Goal: Task Accomplishment & Management: Manage account settings

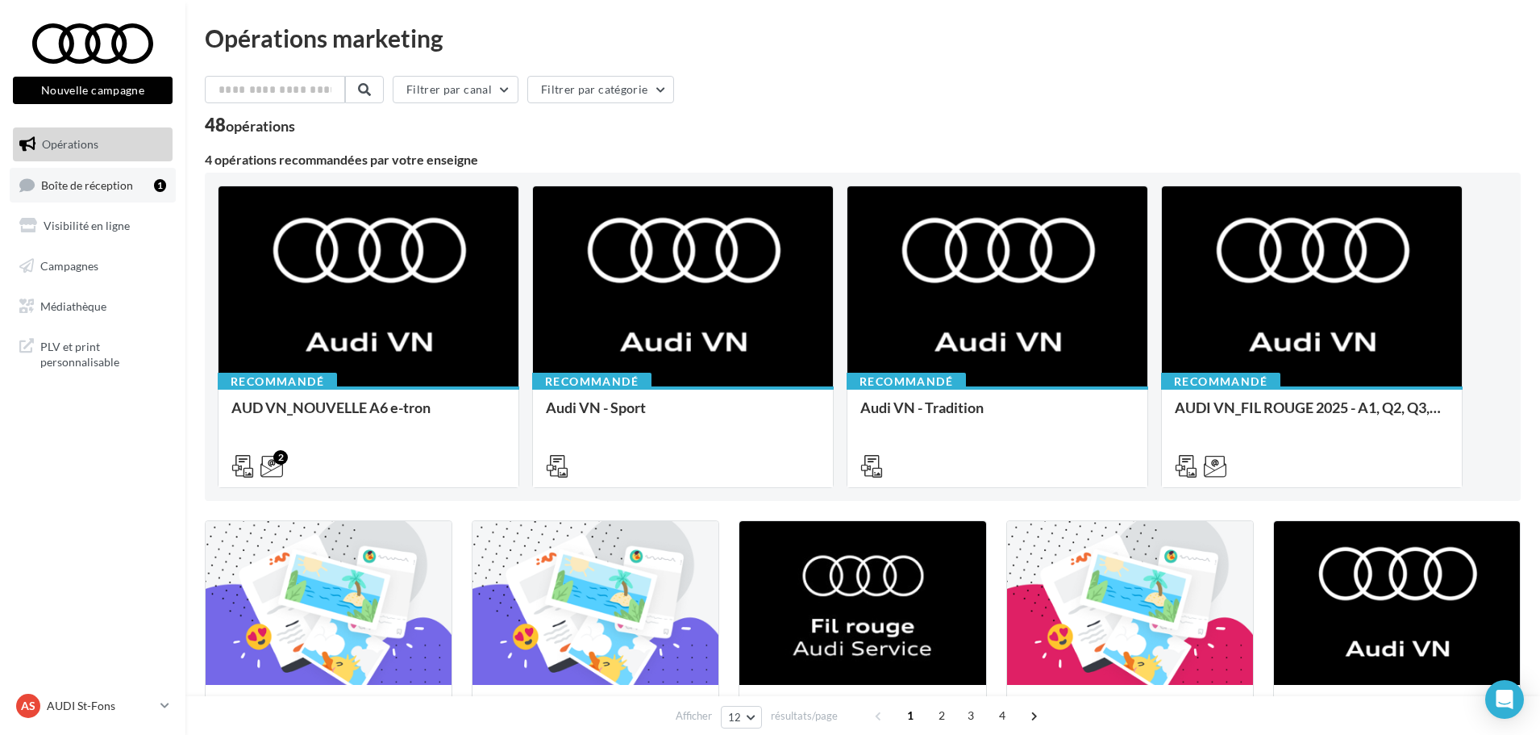
click at [113, 188] on span "Boîte de réception" at bounding box center [87, 184] width 92 height 14
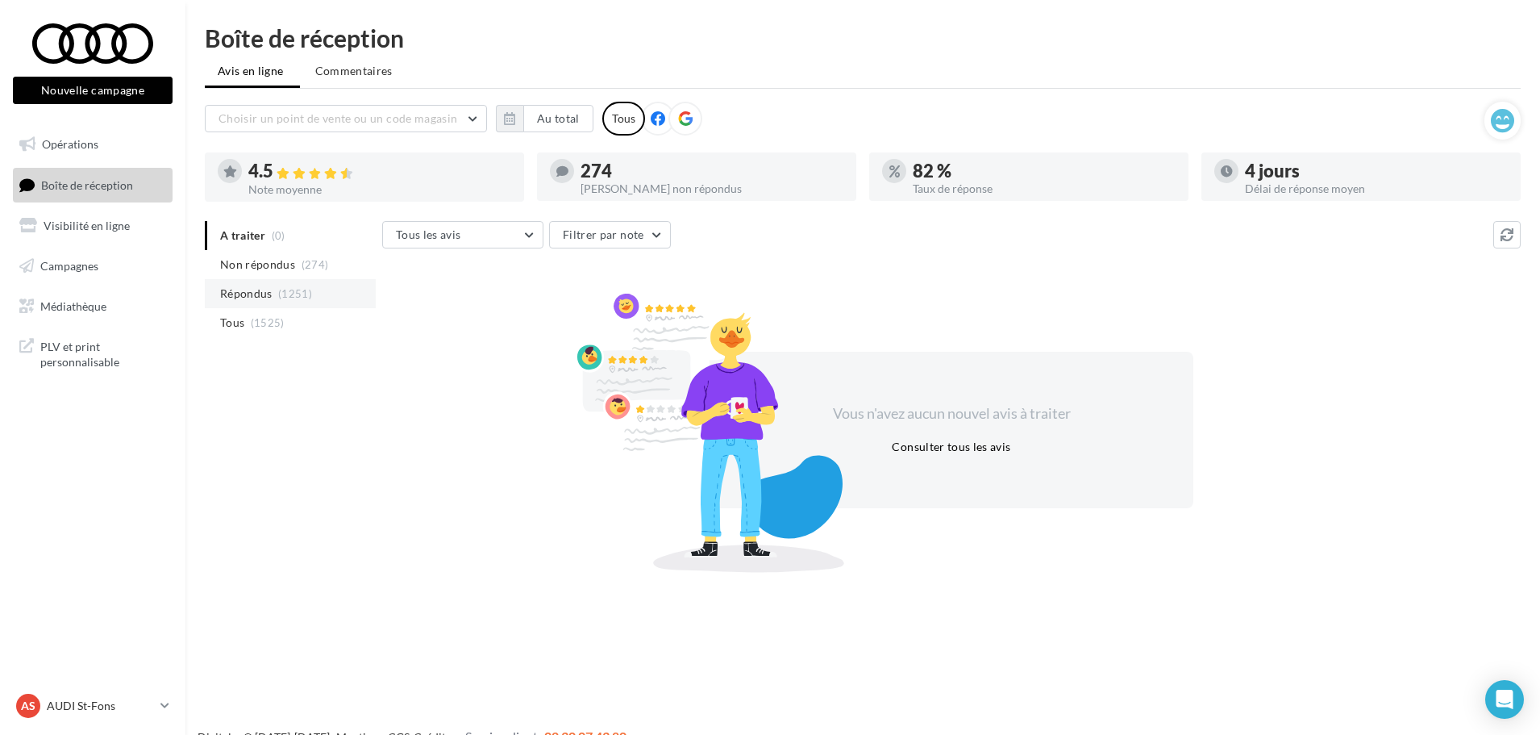
click at [323, 299] on li "Répondus (1251)" at bounding box center [290, 293] width 171 height 29
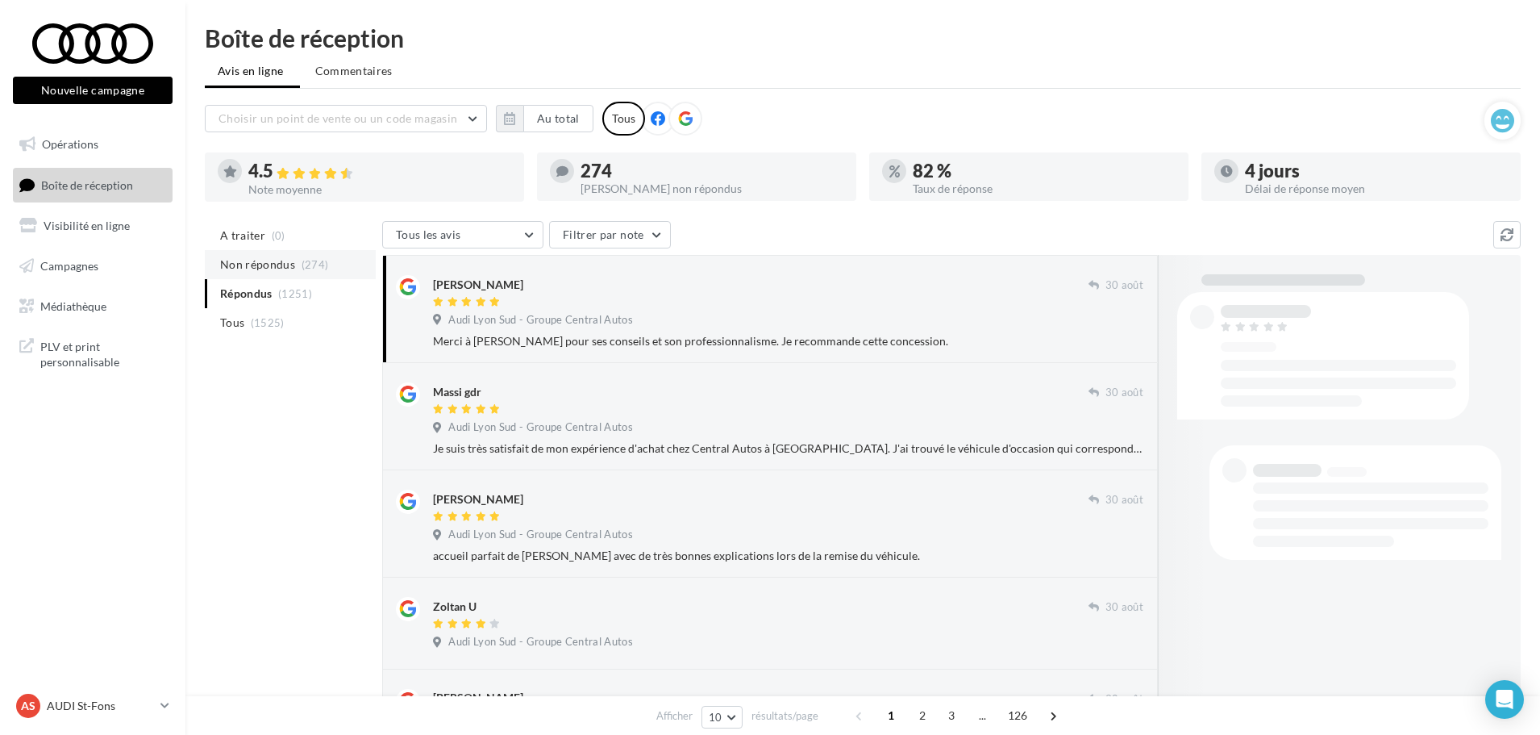
click at [329, 264] on li "Non répondus (274)" at bounding box center [290, 264] width 171 height 29
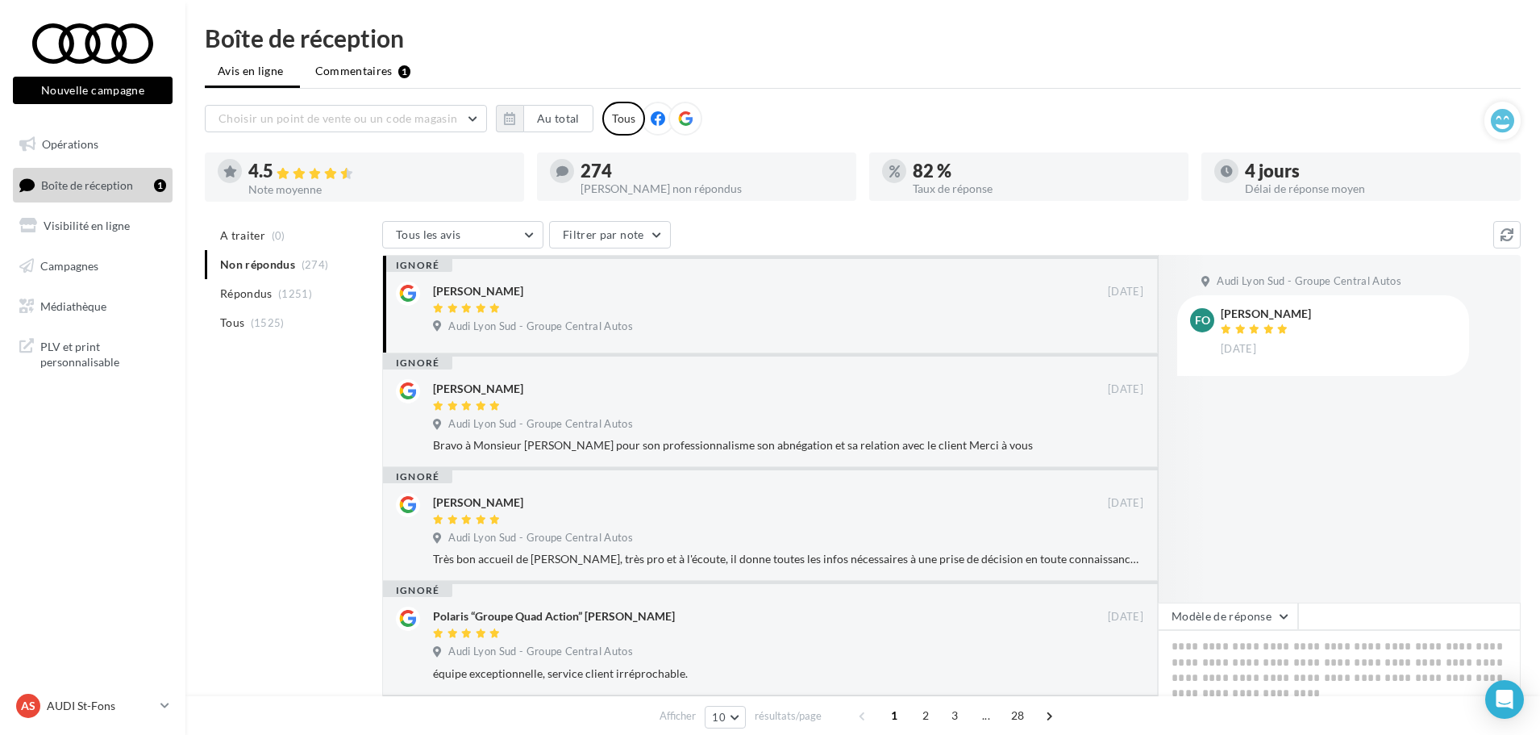
click at [380, 72] on span "Commentaires" at bounding box center [353, 71] width 77 height 16
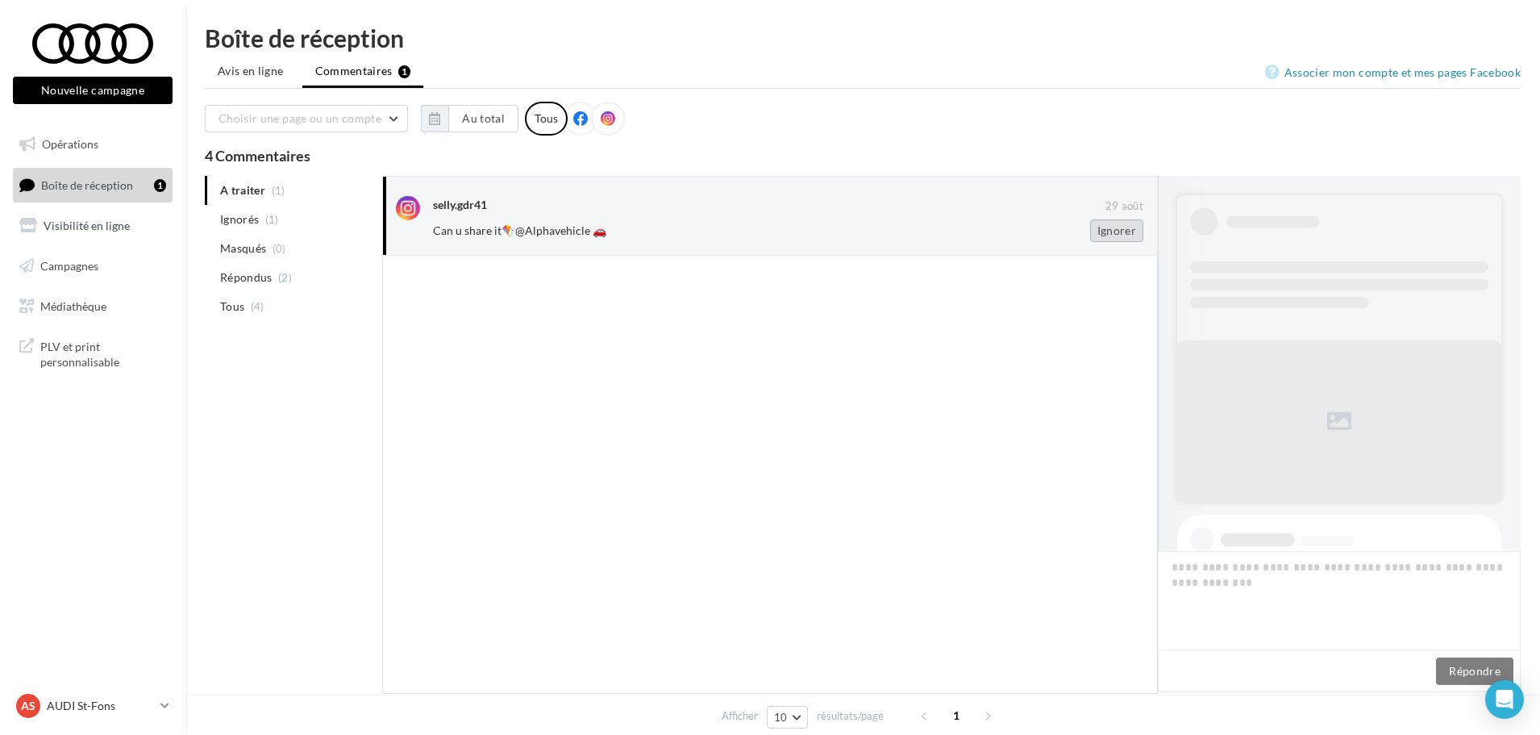
click at [1092, 233] on button "Ignorer" at bounding box center [1116, 230] width 53 height 23
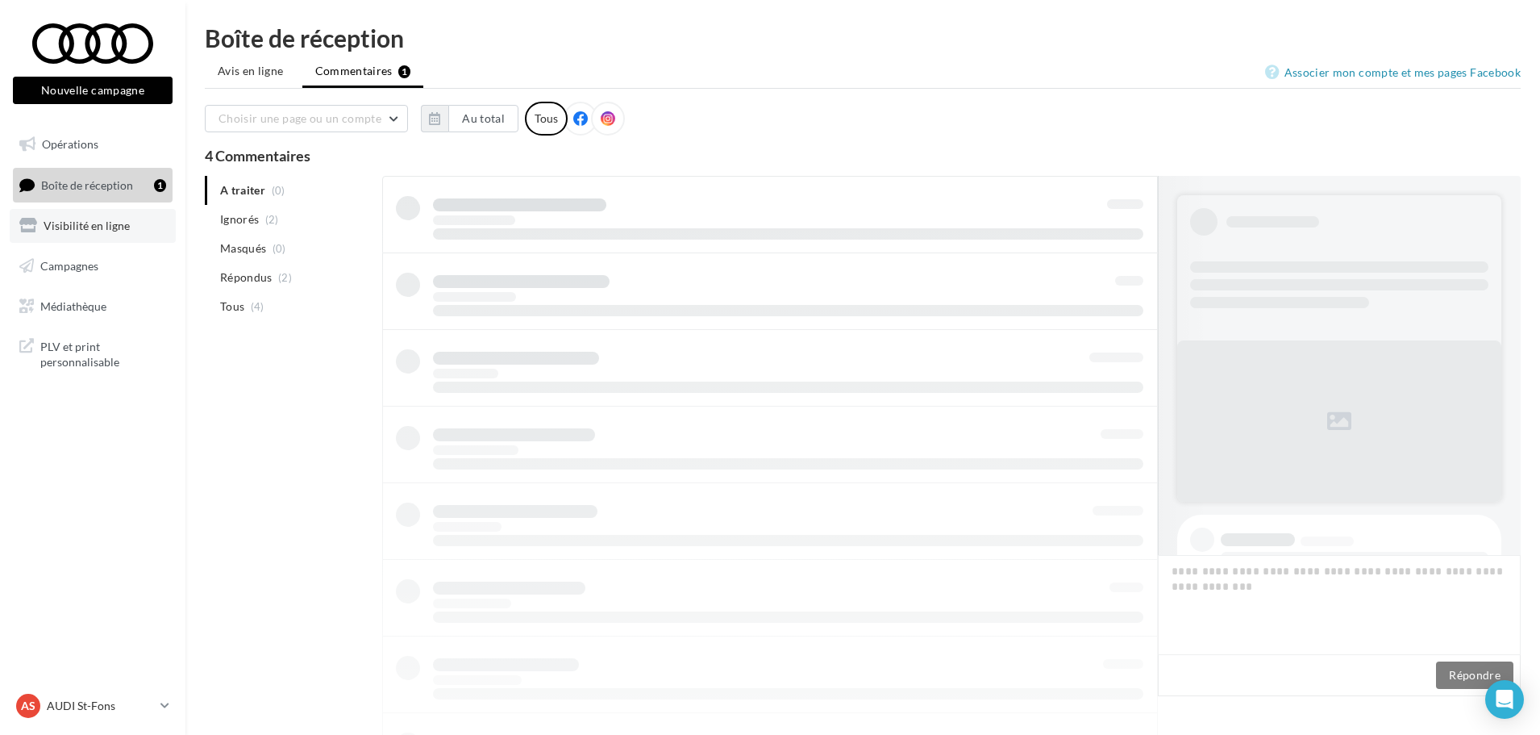
click at [136, 224] on link "Visibilité en ligne" at bounding box center [93, 226] width 166 height 34
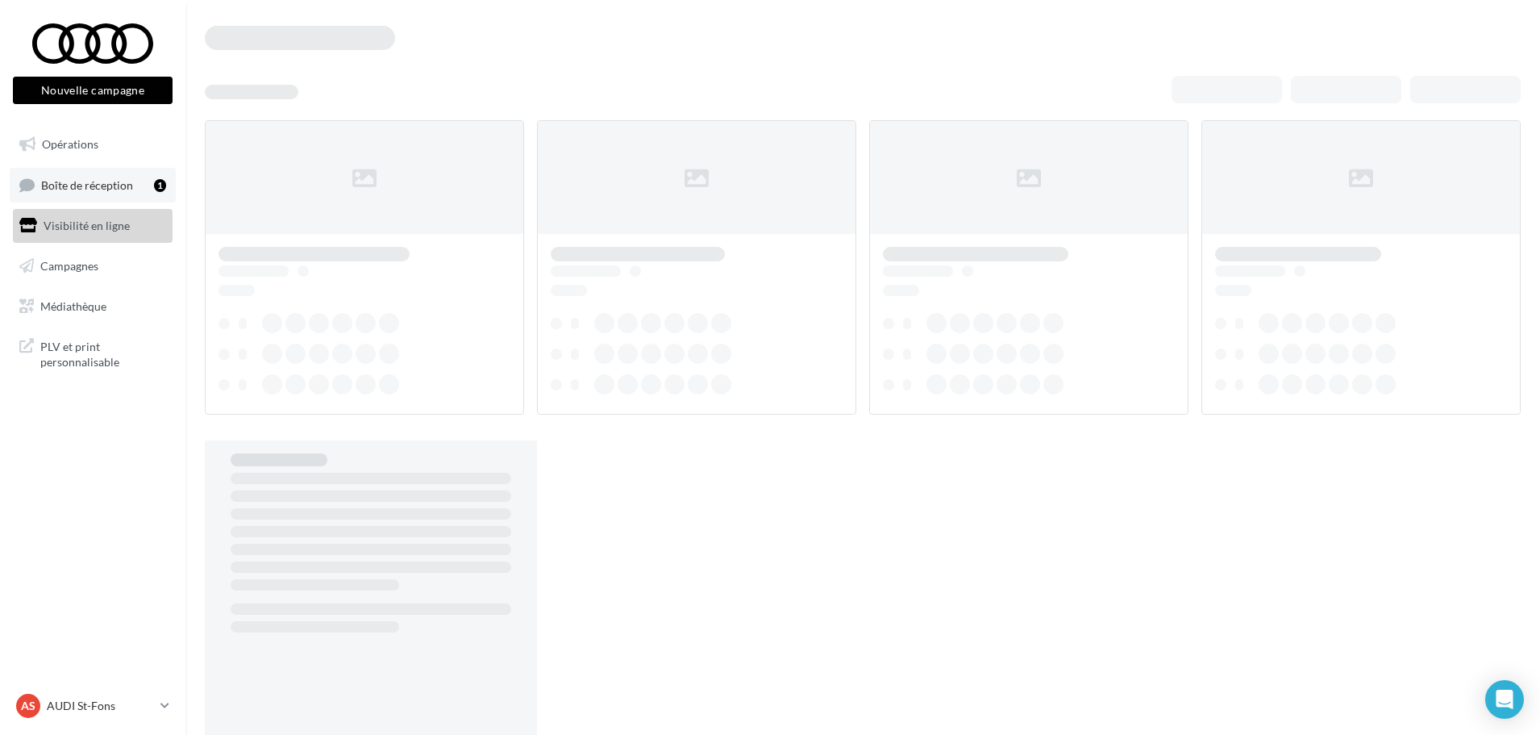
click at [158, 190] on div "1" at bounding box center [160, 185] width 12 height 13
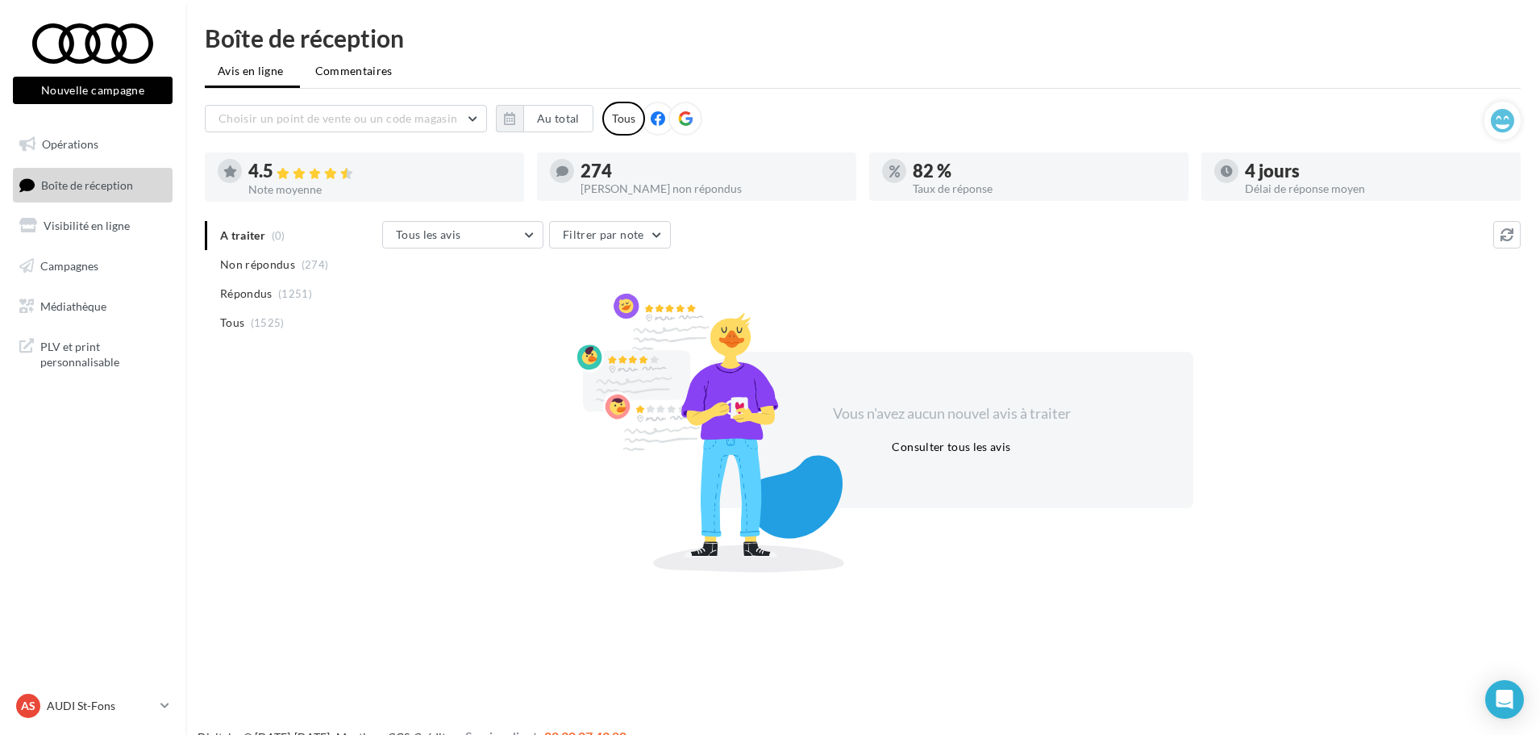
click at [392, 65] on li "Commentaires" at bounding box center [353, 70] width 103 height 29
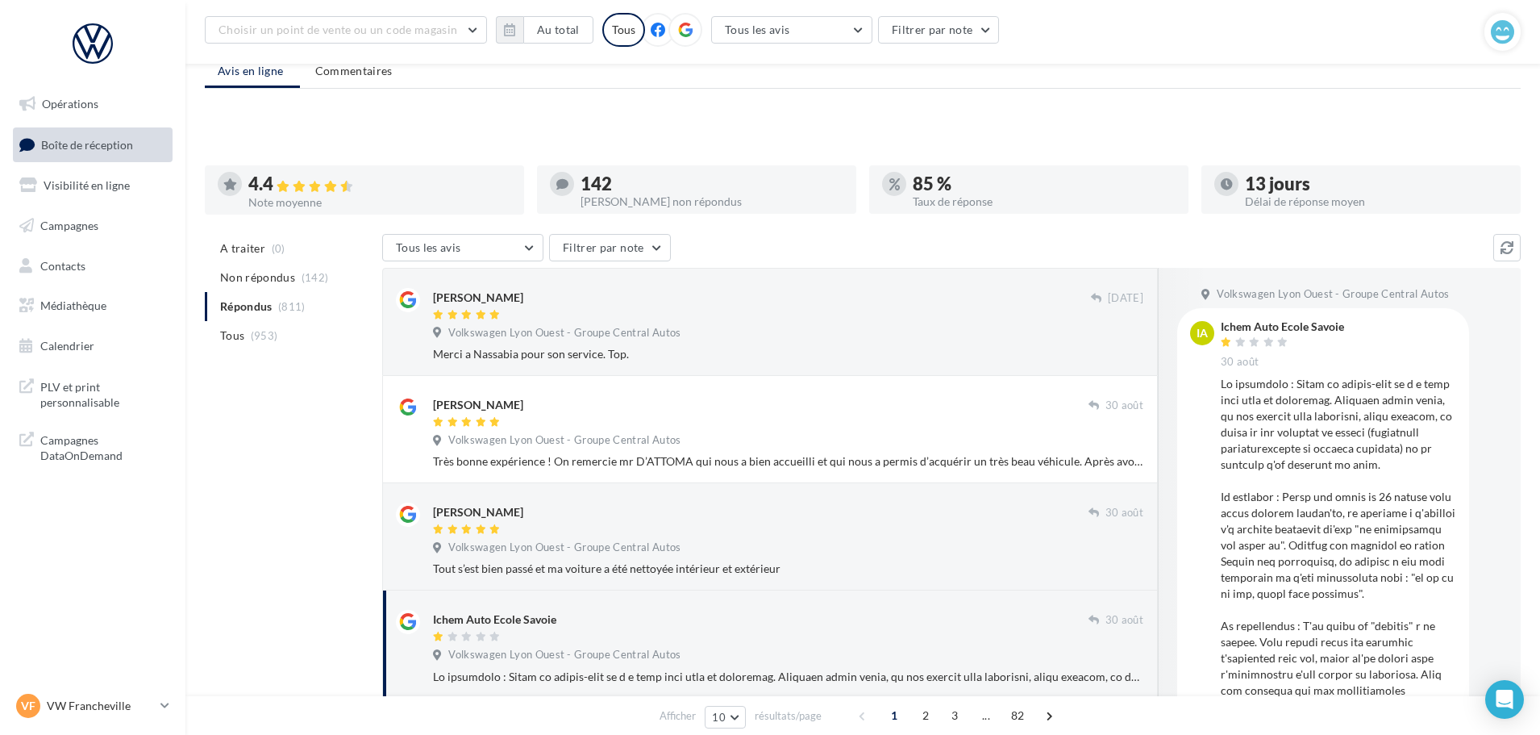
scroll to position [161, 0]
